Goal: Use online tool/utility: Utilize a website feature to perform a specific function

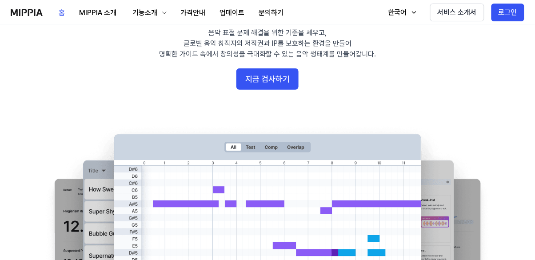
scroll to position [71, 0]
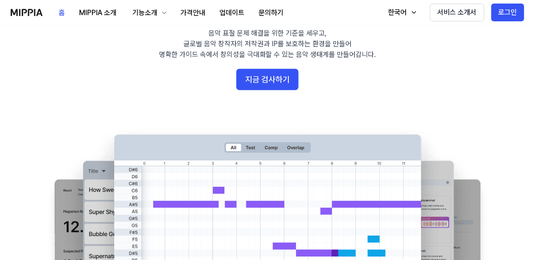
click at [277, 79] on button "지금 검사하기" at bounding box center [267, 79] width 62 height 21
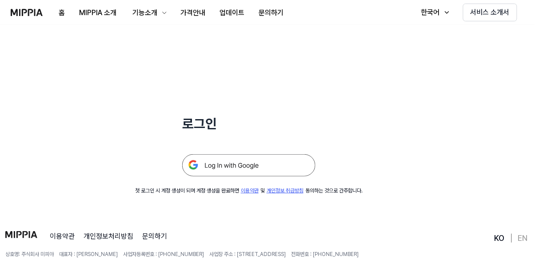
scroll to position [38, 0]
click at [272, 173] on img at bounding box center [248, 166] width 133 height 22
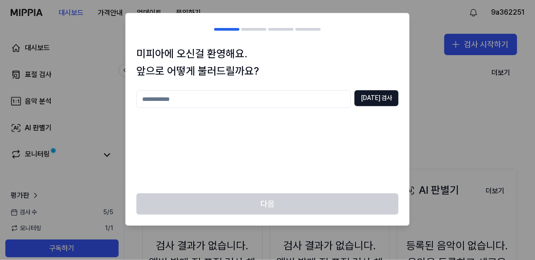
click at [340, 101] on input "text" at bounding box center [243, 99] width 215 height 18
type input "*"
type input "*********"
click at [390, 96] on button "[DATE] 검사" at bounding box center [377, 98] width 44 height 16
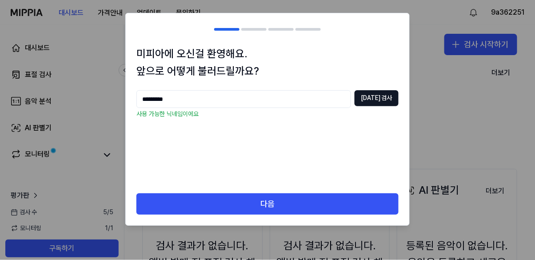
click at [347, 206] on button "다음" at bounding box center [267, 203] width 262 height 21
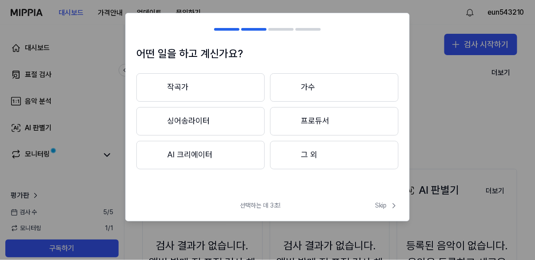
click at [383, 204] on span "Skip" at bounding box center [387, 205] width 24 height 9
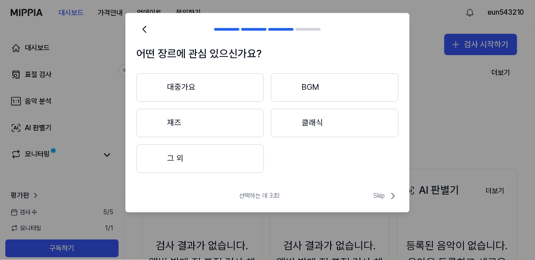
click at [389, 198] on icon at bounding box center [393, 196] width 11 height 11
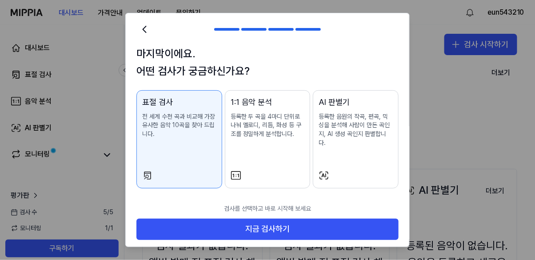
click at [353, 219] on button "지금 검사하기" at bounding box center [267, 229] width 262 height 21
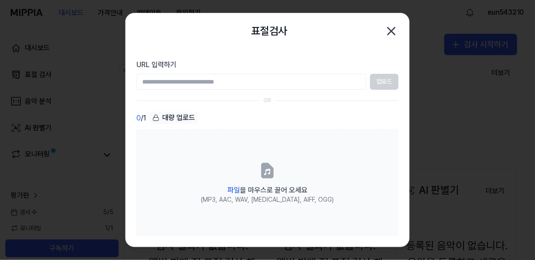
type input "**********"
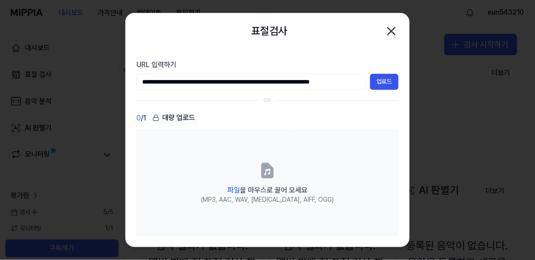
click at [384, 85] on button "업로드" at bounding box center [384, 82] width 28 height 16
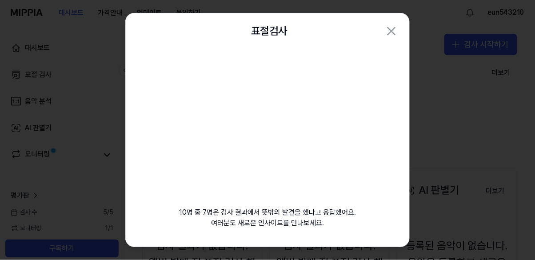
scroll to position [19, 0]
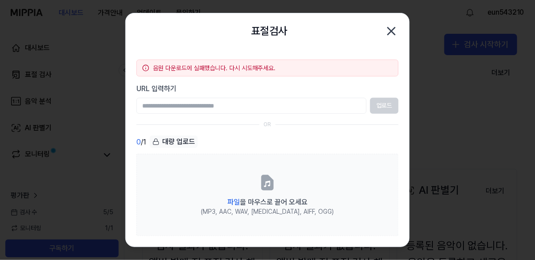
type input "**********"
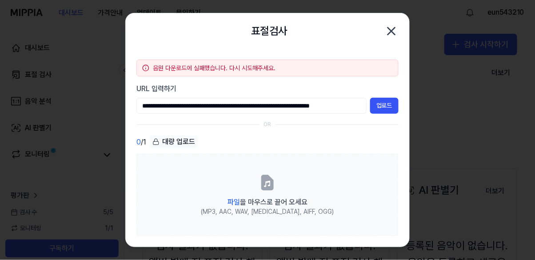
click at [384, 103] on button "업로드" at bounding box center [384, 106] width 28 height 16
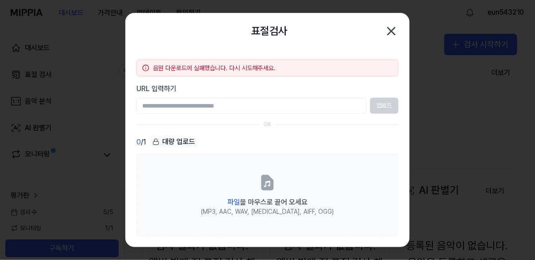
click at [317, 173] on label "파일 을 마우스로 끌어 오세요 (MP3, AAC, WAV, [MEDICAL_DATA], AIFF, OGG)" at bounding box center [267, 195] width 262 height 82
click at [0, 0] on input "파일 을 마우스로 끌어 오세요 (MP3, AAC, WAV, [MEDICAL_DATA], AIFF, OGG)" at bounding box center [0, 0] width 0 height 0
click at [259, 210] on label "파일 을 마우스로 끌어 오세요 (MP3, AAC, WAV, [MEDICAL_DATA], AIFF, OGG)" at bounding box center [267, 195] width 262 height 82
click at [0, 0] on input "파일 을 마우스로 끌어 오세요 (MP3, AAC, WAV, [MEDICAL_DATA], AIFF, OGG)" at bounding box center [0, 0] width 0 height 0
click at [295, 105] on input "URL 입력하기" at bounding box center [251, 106] width 230 height 16
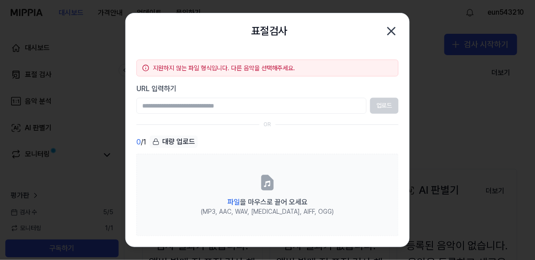
scroll to position [38, 0]
type input "**********"
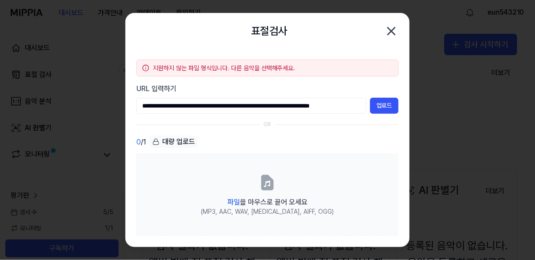
click at [395, 106] on button "업로드" at bounding box center [384, 106] width 28 height 16
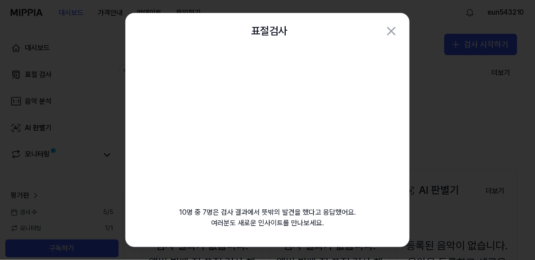
scroll to position [43, 0]
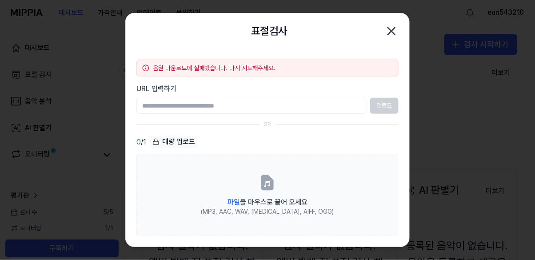
click at [274, 108] on input "URL 입력하기" at bounding box center [251, 106] width 230 height 16
paste input "**********"
type input "**********"
click at [388, 112] on button "업로드" at bounding box center [384, 106] width 28 height 16
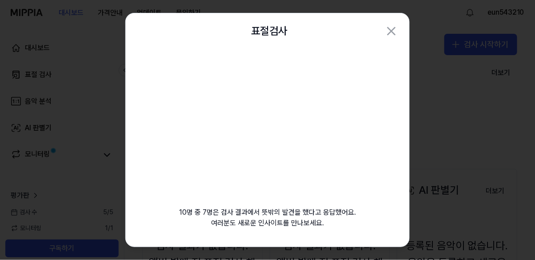
click at [387, 107] on div "10명 중 7명은 검사 결과에서 뜻밖의 발견을 했다고 응답했어요. 여러분도 새로운 인사이트를 만나보세요." at bounding box center [267, 149] width 283 height 201
